Goal: Task Accomplishment & Management: Manage account settings

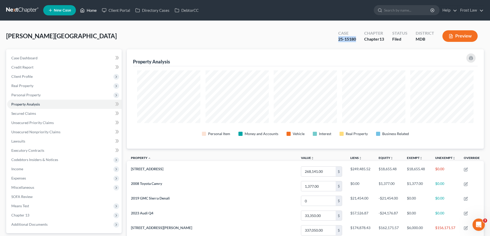
click at [91, 9] on link "Home" at bounding box center [88, 10] width 22 height 9
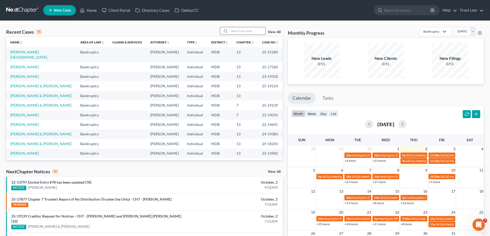
click at [240, 34] on input "search" at bounding box center [248, 30] width 36 height 7
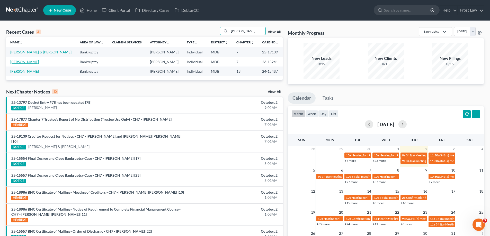
type input "[PERSON_NAME]"
click at [23, 62] on link "[PERSON_NAME]" at bounding box center [24, 62] width 29 height 4
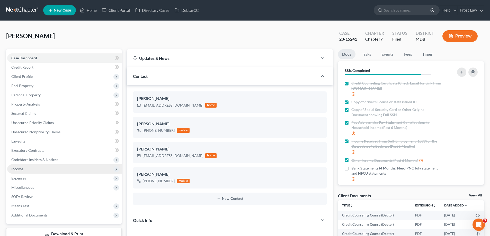
scroll to position [909, 0]
click at [23, 171] on span "Income" at bounding box center [64, 169] width 115 height 9
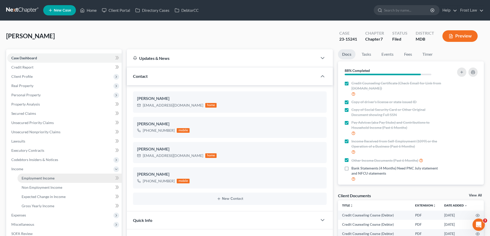
click at [48, 180] on span "Employment Income" at bounding box center [38, 178] width 33 height 4
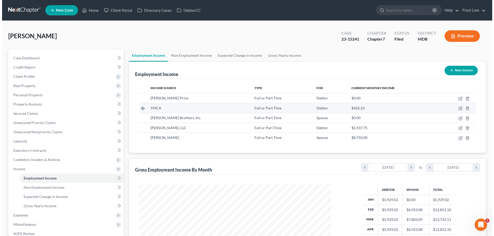
scroll to position [96, 202]
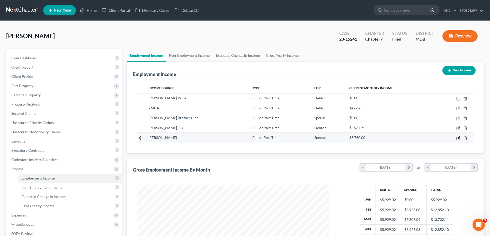
click at [456, 137] on td at bounding box center [455, 138] width 38 height 10
click at [458, 138] on icon "button" at bounding box center [459, 138] width 4 height 4
select select "0"
select select "2"
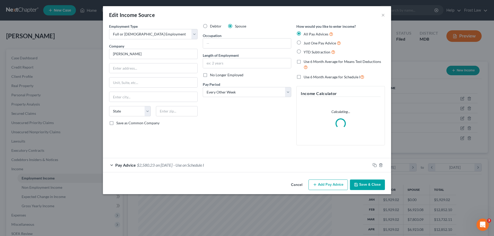
scroll to position [97, 204]
click at [152, 167] on span "$2,580.23" at bounding box center [146, 165] width 18 height 5
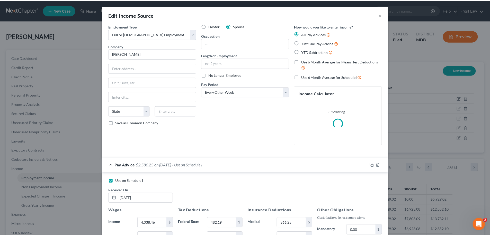
scroll to position [119, 0]
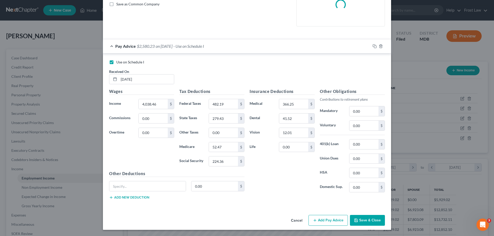
click at [293, 219] on button "Cancel" at bounding box center [297, 221] width 20 height 10
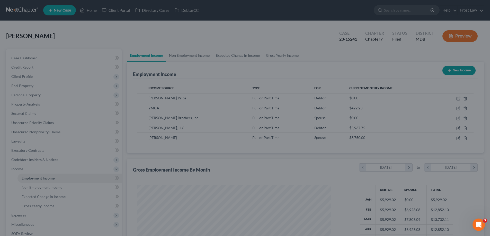
scroll to position [257239, 257133]
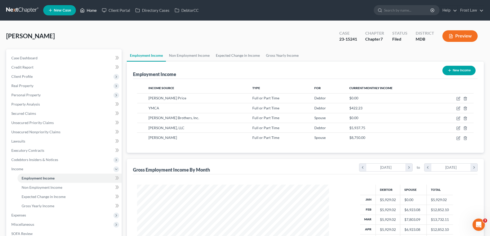
click at [84, 12] on icon at bounding box center [82, 10] width 5 height 6
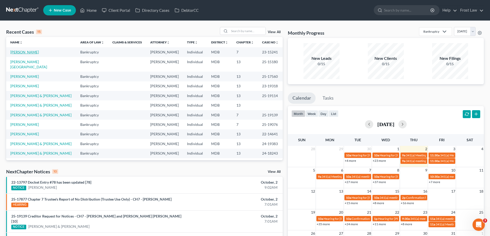
click at [28, 54] on link "[PERSON_NAME]" at bounding box center [24, 52] width 29 height 4
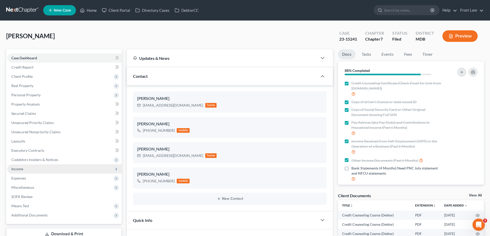
click at [25, 171] on span "Income" at bounding box center [64, 169] width 115 height 9
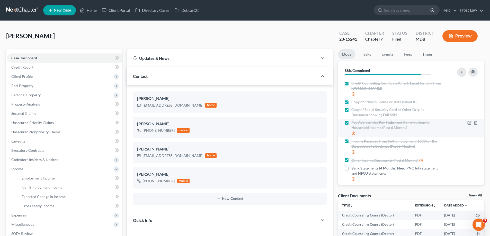
scroll to position [909, 0]
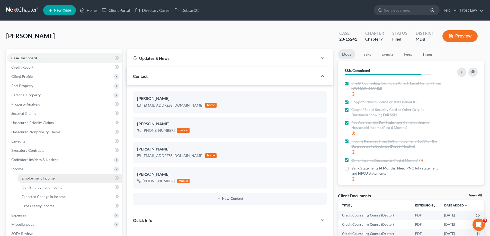
click at [45, 181] on link "Employment Income" at bounding box center [69, 178] width 104 height 9
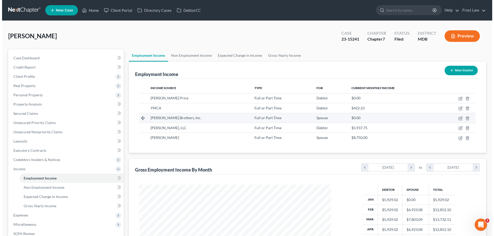
scroll to position [96, 202]
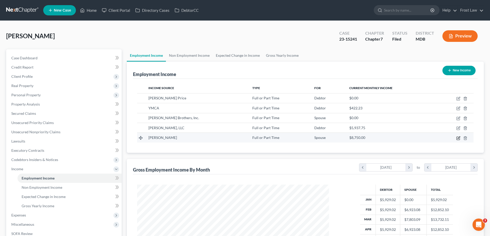
click at [458, 139] on icon "button" at bounding box center [459, 138] width 4 height 4
select select "0"
select select "2"
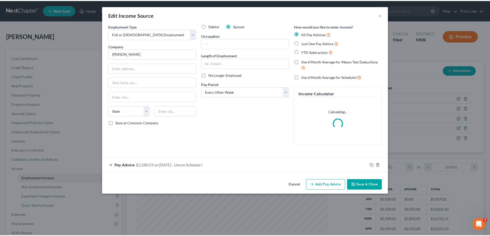
scroll to position [97, 204]
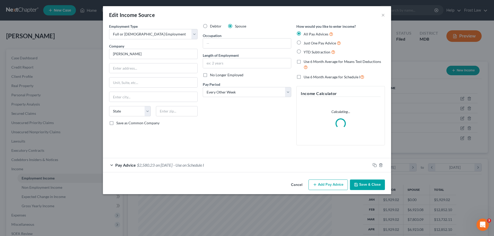
click at [293, 187] on button "Cancel" at bounding box center [297, 185] width 20 height 10
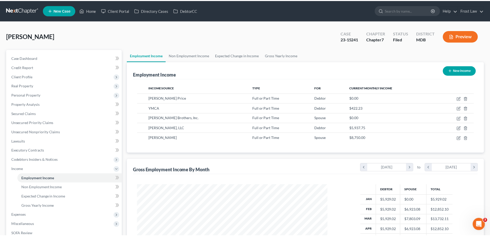
scroll to position [257239, 257133]
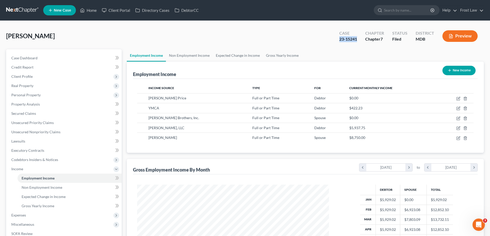
drag, startPoint x: 359, startPoint y: 39, endPoint x: 339, endPoint y: 40, distance: 20.1
click at [339, 40] on div "Case 23-15241" at bounding box center [348, 36] width 26 height 15
click at [86, 12] on link "Home" at bounding box center [88, 10] width 22 height 9
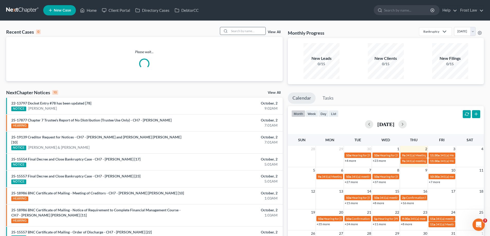
click at [241, 31] on input "search" at bounding box center [248, 30] width 36 height 7
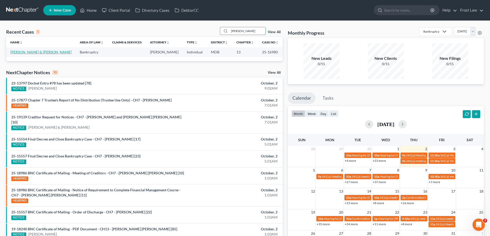
type input "[PERSON_NAME]"
click at [24, 54] on link "[PERSON_NAME] & [PERSON_NAME]" at bounding box center [40, 52] width 61 height 4
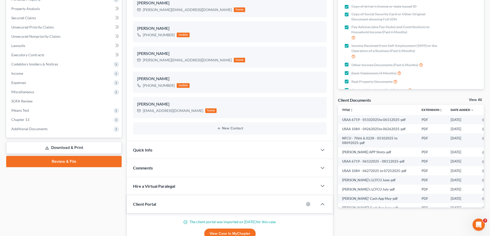
scroll to position [154, 0]
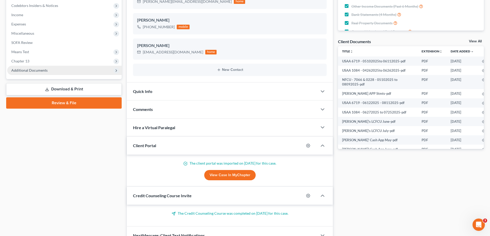
click at [57, 70] on span "Additional Documents" at bounding box center [64, 70] width 115 height 9
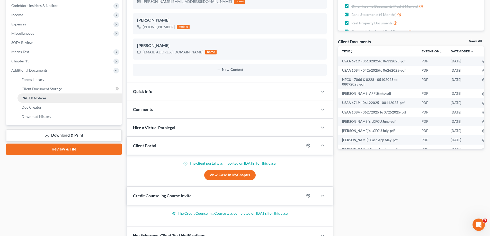
click at [59, 97] on link "PACER Notices" at bounding box center [69, 98] width 104 height 9
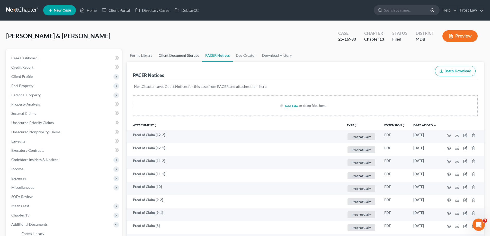
click at [183, 59] on link "Client Document Storage" at bounding box center [179, 55] width 47 height 12
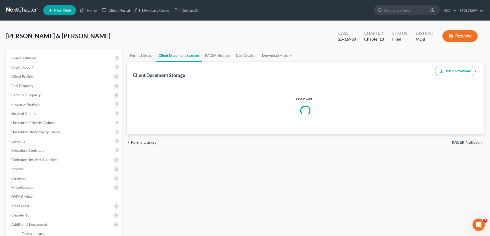
select select "14"
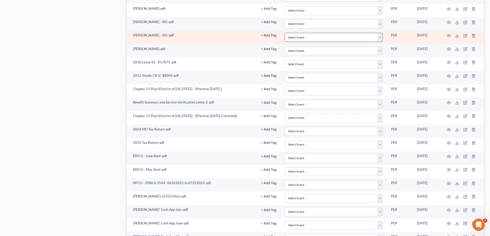
scroll to position [721, 0]
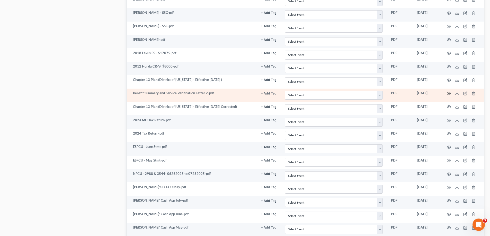
click at [448, 93] on icon "button" at bounding box center [449, 94] width 4 height 4
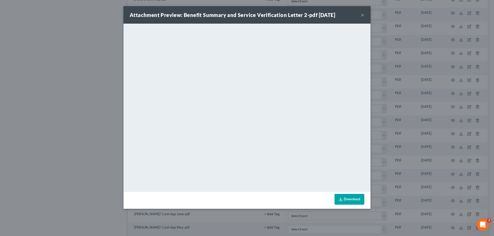
click at [363, 14] on button "×" at bounding box center [363, 15] width 4 height 6
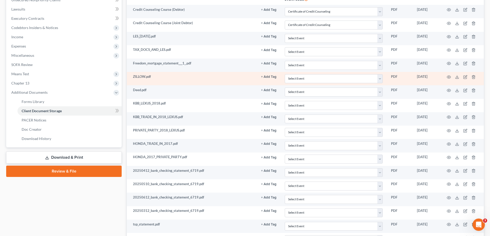
scroll to position [103, 0]
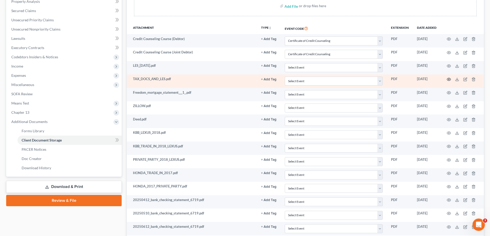
click at [451, 80] on icon "button" at bounding box center [449, 79] width 4 height 3
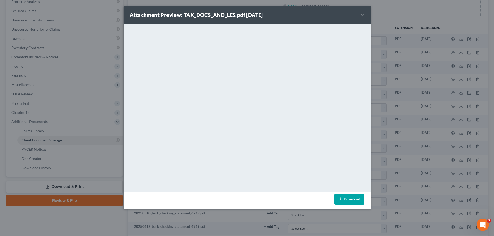
click at [362, 14] on button "×" at bounding box center [363, 15] width 4 height 6
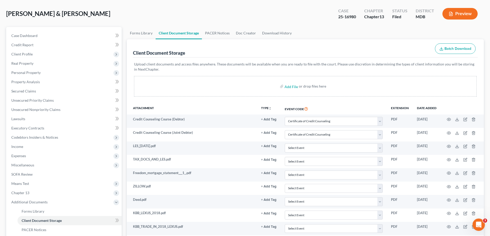
scroll to position [0, 0]
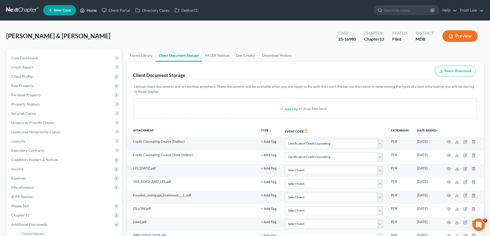
click at [86, 9] on link "Home" at bounding box center [88, 10] width 22 height 9
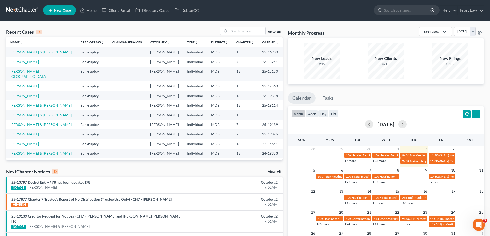
click at [24, 73] on link "[PERSON_NAME][GEOGRAPHIC_DATA]" at bounding box center [28, 74] width 37 height 10
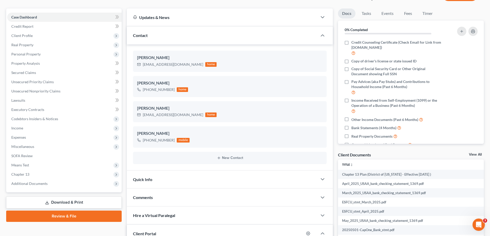
scroll to position [103, 0]
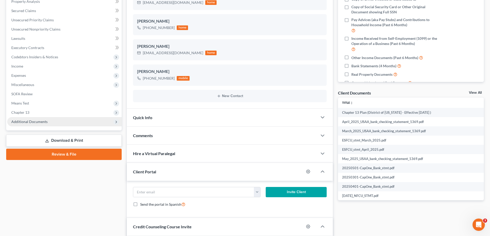
click at [78, 122] on span "Additional Documents" at bounding box center [64, 121] width 115 height 9
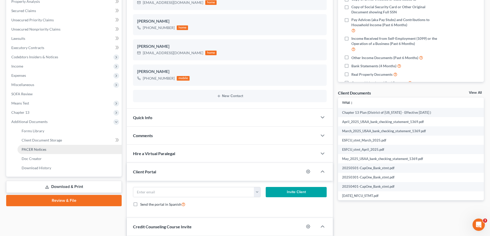
click at [71, 151] on link "PACER Notices" at bounding box center [69, 149] width 104 height 9
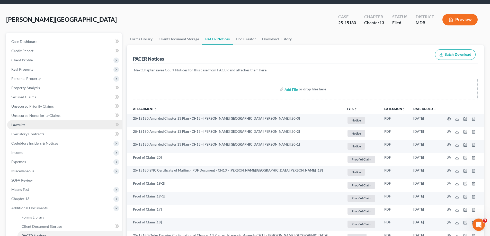
scroll to position [26, 0]
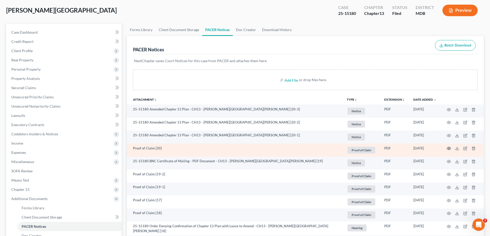
click at [447, 149] on icon "button" at bounding box center [449, 148] width 4 height 3
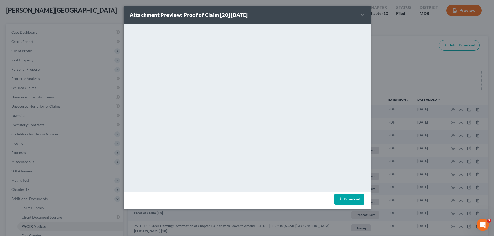
click at [361, 16] on button "×" at bounding box center [363, 15] width 4 height 6
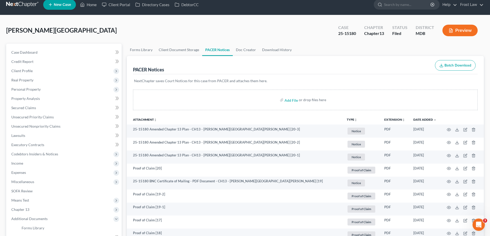
scroll to position [0, 0]
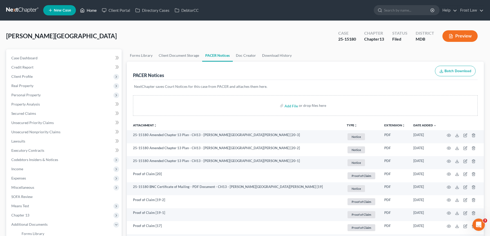
click at [84, 7] on icon at bounding box center [82, 10] width 5 height 6
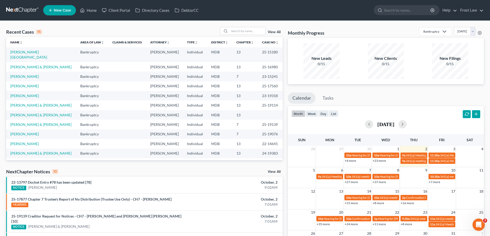
click at [24, 74] on td "[PERSON_NAME]" at bounding box center [41, 77] width 70 height 10
click at [23, 74] on link "[PERSON_NAME]" at bounding box center [24, 76] width 29 height 4
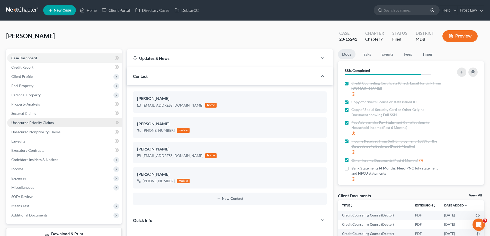
scroll to position [909, 0]
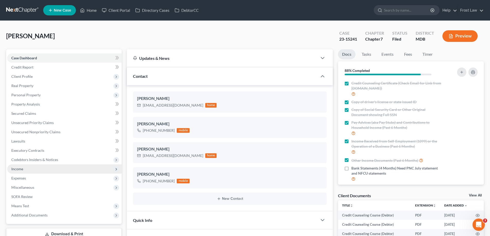
click at [30, 169] on span "Income" at bounding box center [64, 169] width 115 height 9
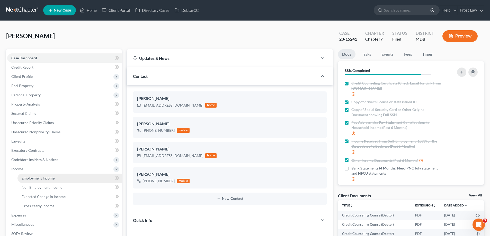
click at [29, 181] on link "Employment Income" at bounding box center [69, 178] width 104 height 9
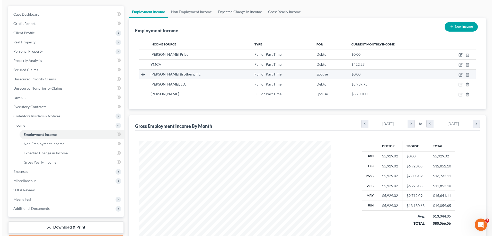
scroll to position [41, 0]
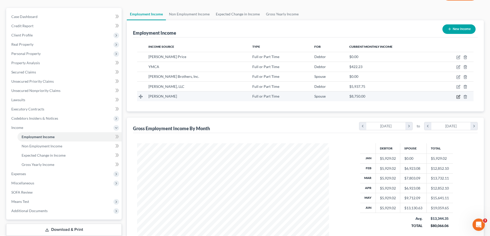
click at [458, 98] on icon "button" at bounding box center [459, 97] width 4 height 4
select select "0"
select select "2"
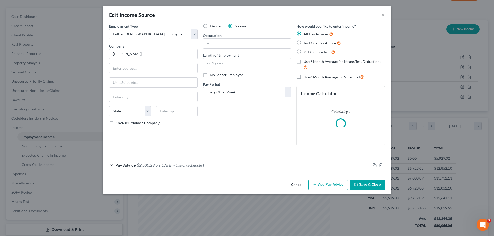
scroll to position [97, 204]
click at [154, 166] on span "$2,580.23" at bounding box center [146, 165] width 18 height 5
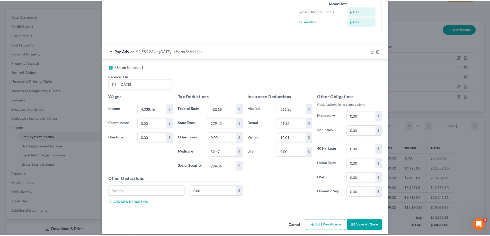
scroll to position [136, 0]
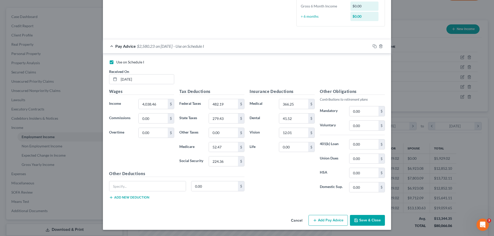
click at [293, 223] on button "Cancel" at bounding box center [297, 221] width 20 height 10
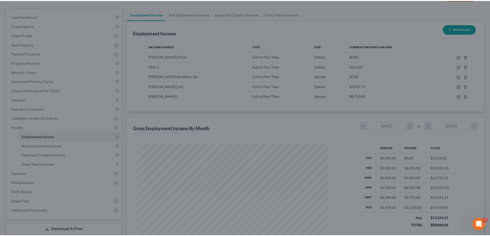
scroll to position [257239, 257133]
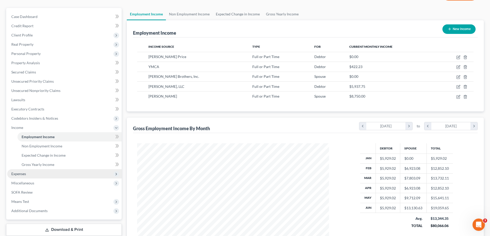
click at [30, 174] on span "Expenses" at bounding box center [64, 174] width 115 height 9
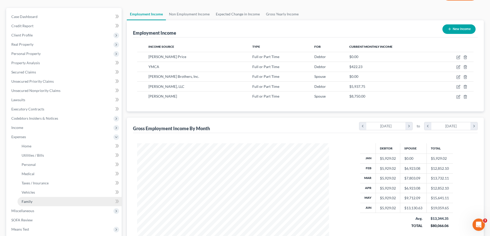
click at [36, 198] on link "Family" at bounding box center [69, 201] width 104 height 9
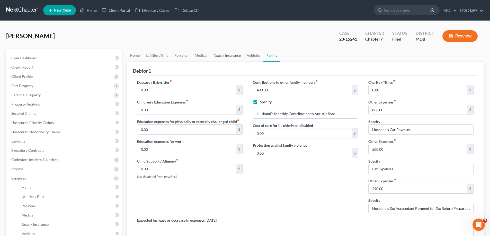
click at [234, 54] on link "Taxes / Insurance" at bounding box center [227, 55] width 33 height 12
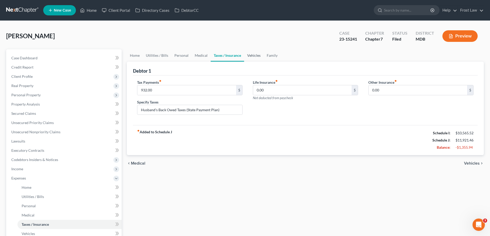
click at [246, 56] on link "Vehicles" at bounding box center [254, 55] width 20 height 12
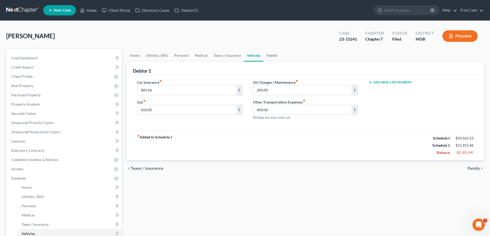
click at [268, 53] on link "Family" at bounding box center [272, 55] width 17 height 12
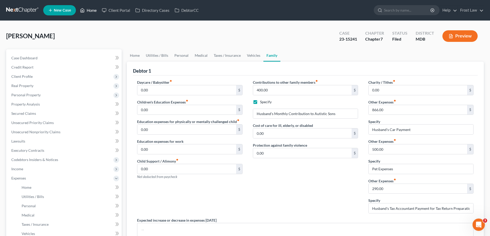
click at [96, 11] on link "Home" at bounding box center [88, 10] width 22 height 9
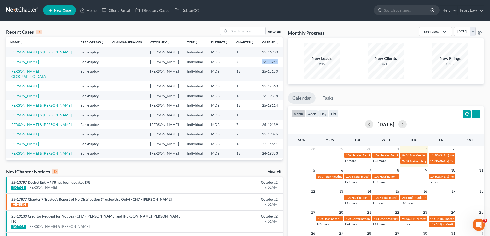
drag, startPoint x: 274, startPoint y: 61, endPoint x: 255, endPoint y: 62, distance: 18.3
click at [258, 62] on td "23-15241" at bounding box center [270, 62] width 25 height 10
copy td "23-15241"
